Goal: Obtain resource: Download file/media

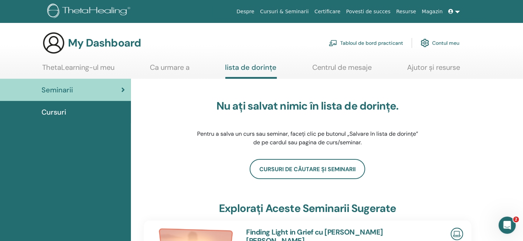
click at [458, 11] on link at bounding box center [453, 11] width 17 height 13
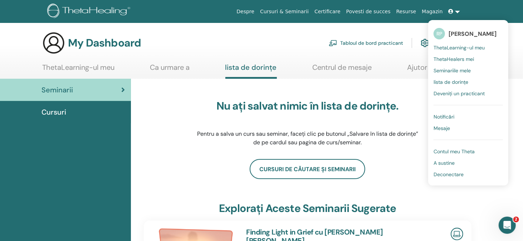
click at [446, 116] on span "Notificări" at bounding box center [443, 116] width 21 height 6
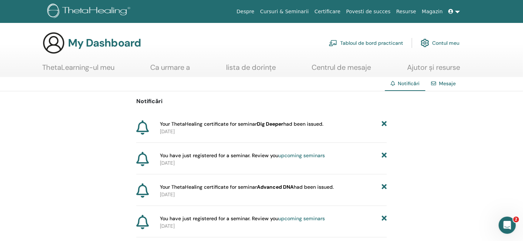
click at [456, 11] on link at bounding box center [453, 11] width 17 height 13
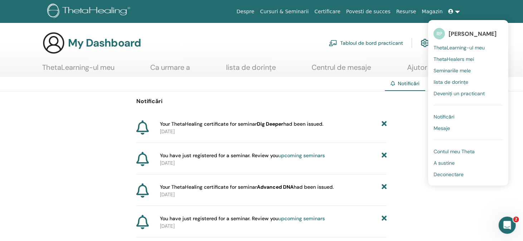
click at [464, 59] on span "ThetaHealers mei" at bounding box center [453, 59] width 40 height 6
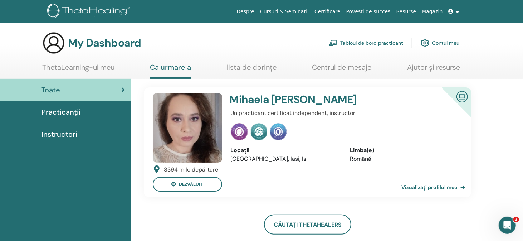
click at [380, 43] on link "Tabloul de bord practicant" at bounding box center [366, 43] width 74 height 16
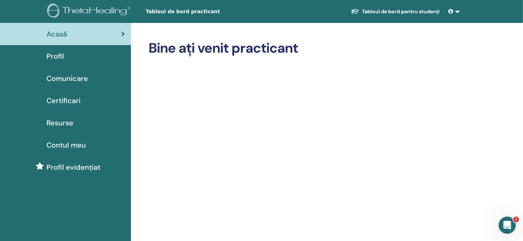
click at [65, 145] on span "Contul meu" at bounding box center [65, 144] width 39 height 11
click at [74, 99] on span "Certificari" at bounding box center [63, 100] width 34 height 11
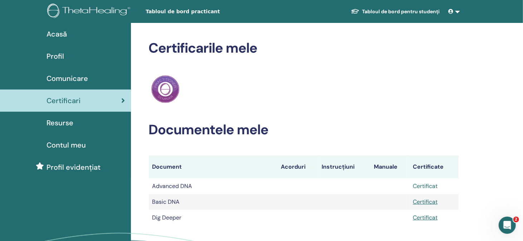
click at [430, 186] on link "Certificat" at bounding box center [425, 186] width 25 height 8
click at [429, 186] on link "Certificat" at bounding box center [425, 186] width 25 height 8
click at [425, 219] on link "Certificat" at bounding box center [425, 217] width 25 height 8
click at [490, 109] on div "Certificarile mele ThetaHealing Practicant Documentele mele Document Acorduri I…" at bounding box center [327, 163] width 392 height 281
click at [429, 202] on link "Certificat" at bounding box center [425, 202] width 25 height 8
